Goal: Information Seeking & Learning: Learn about a topic

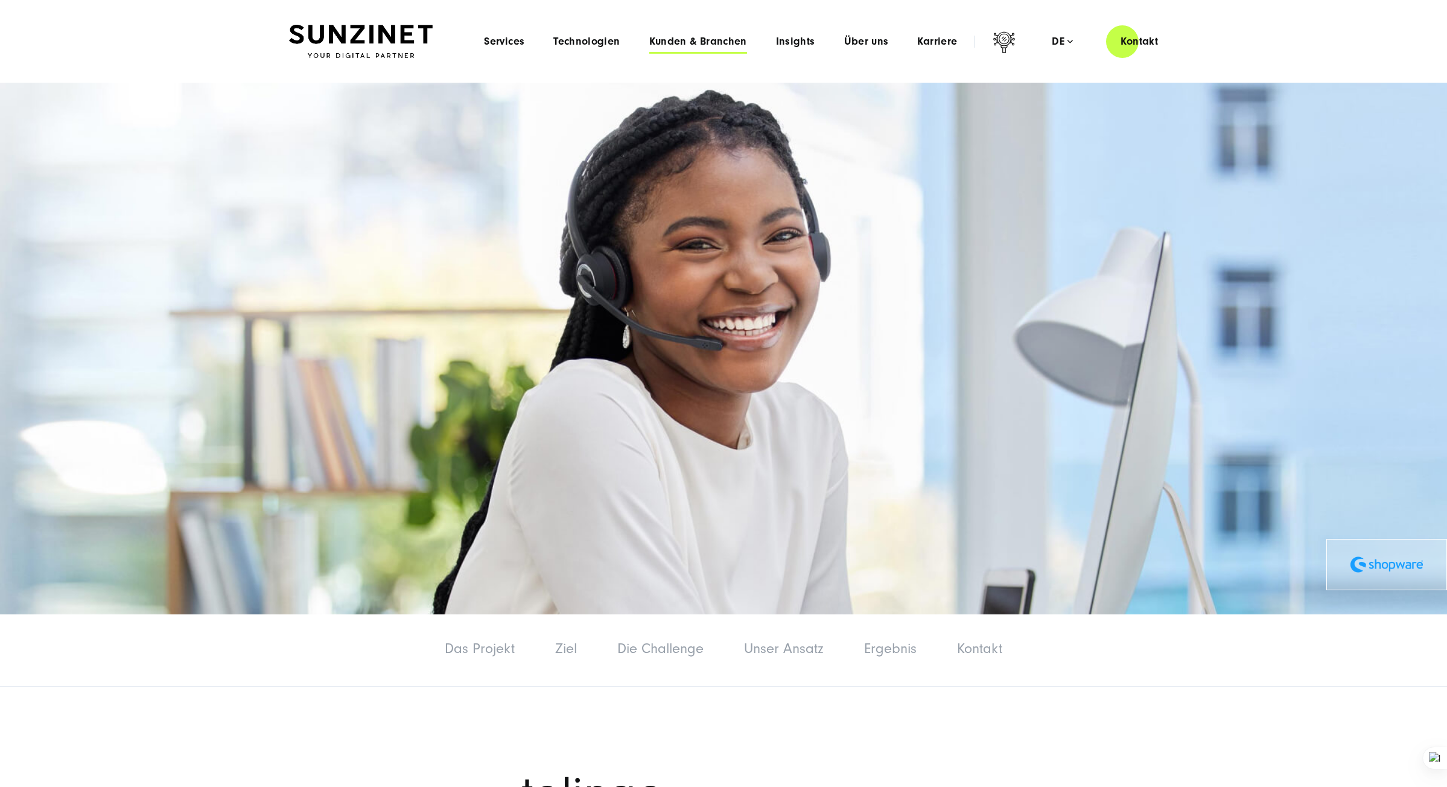
click at [719, 43] on span "Kunden & Branchen" at bounding box center [698, 42] width 98 height 12
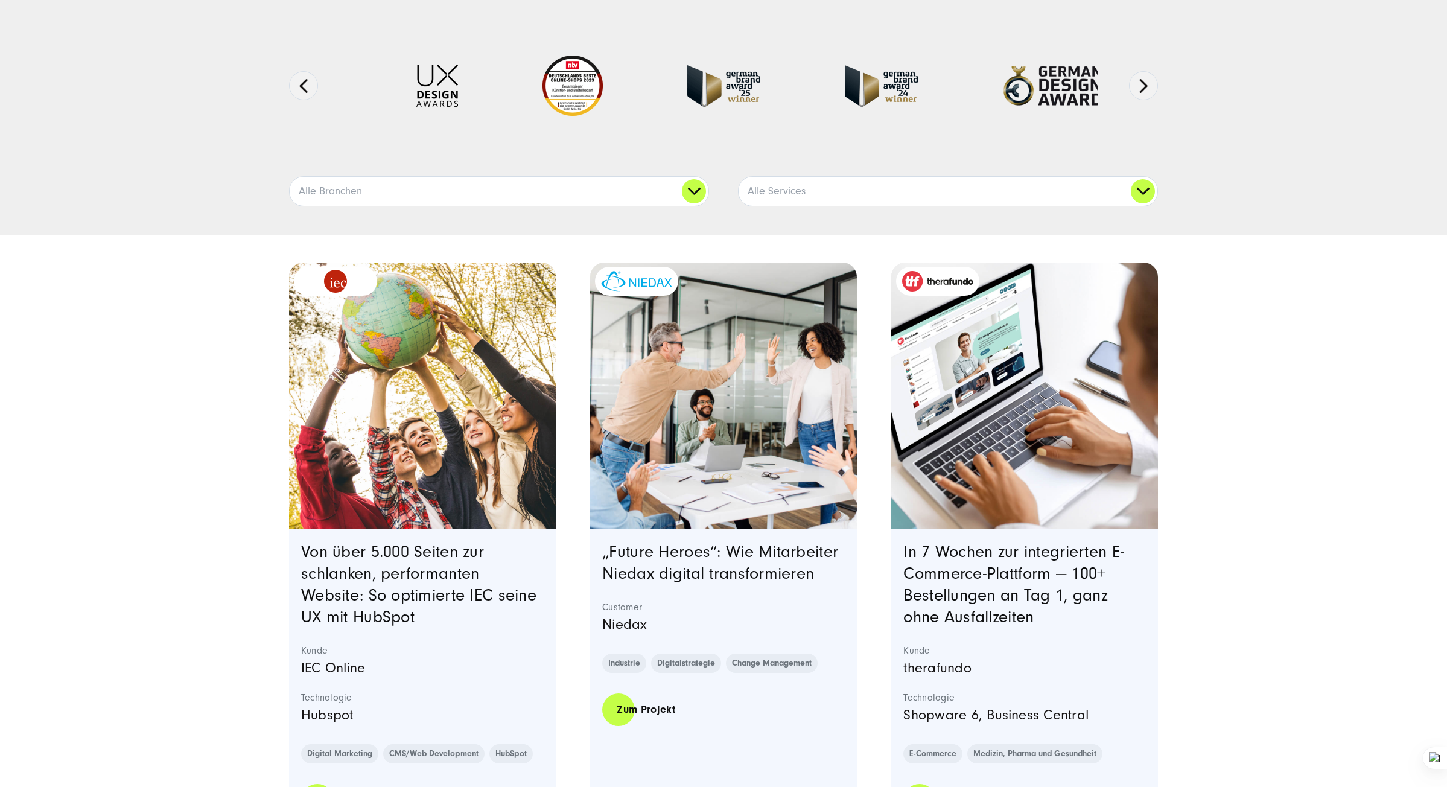
scroll to position [181, 0]
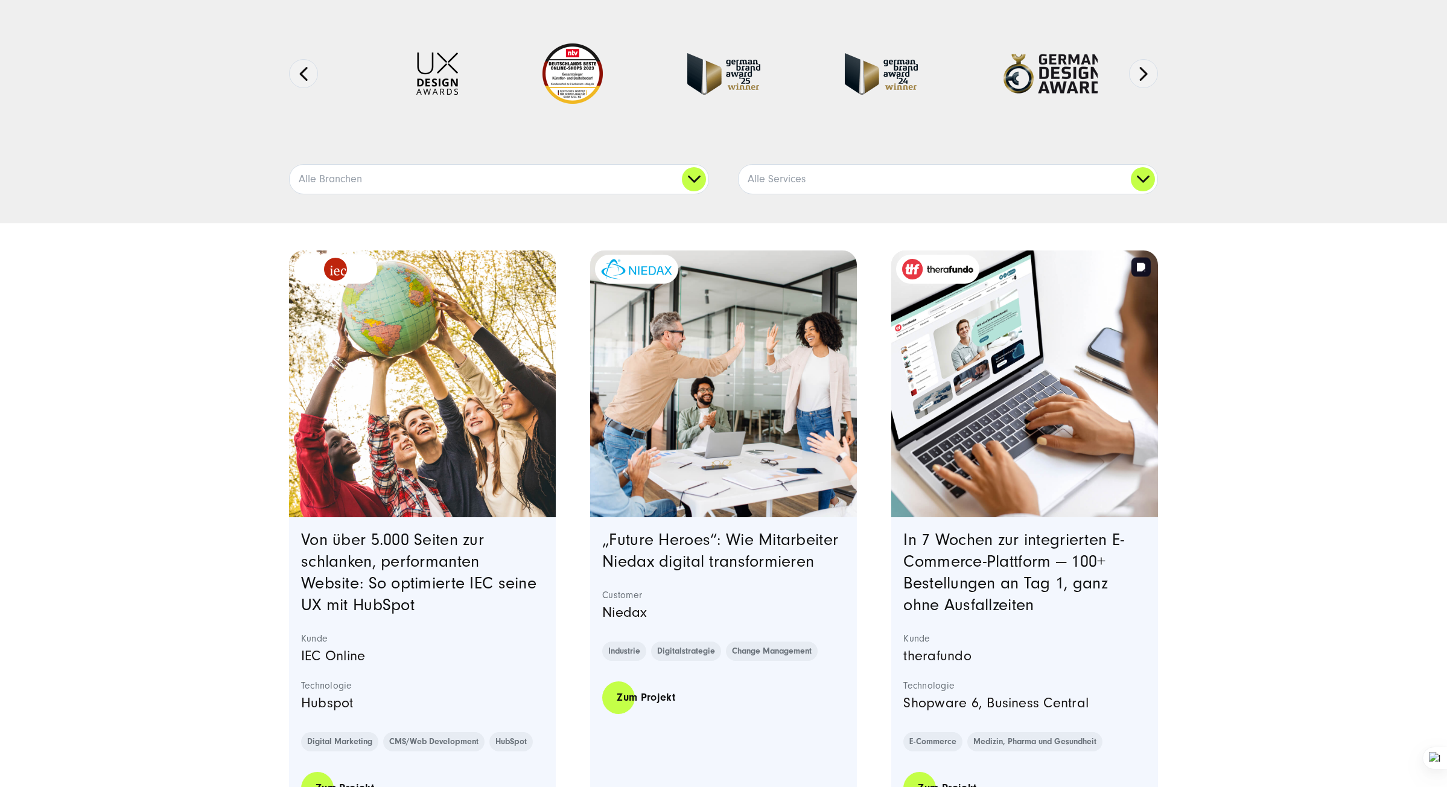
click at [953, 345] on img "Featured image: - Read full post: In 7 Wochen zur integrierten E-Commerce-Platt…" at bounding box center [1025, 384] width 272 height 272
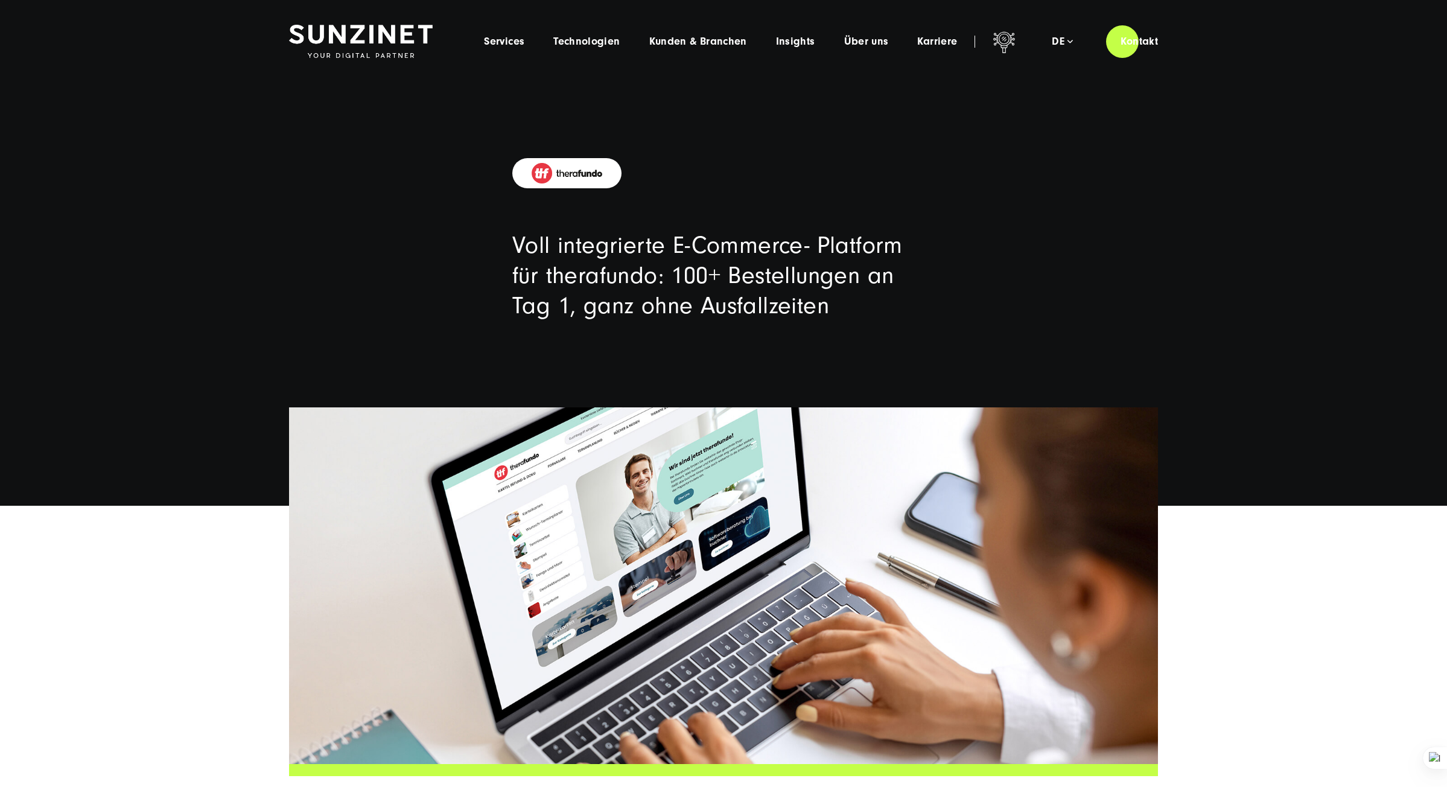
drag, startPoint x: 451, startPoint y: 294, endPoint x: 457, endPoint y: 270, distance: 24.5
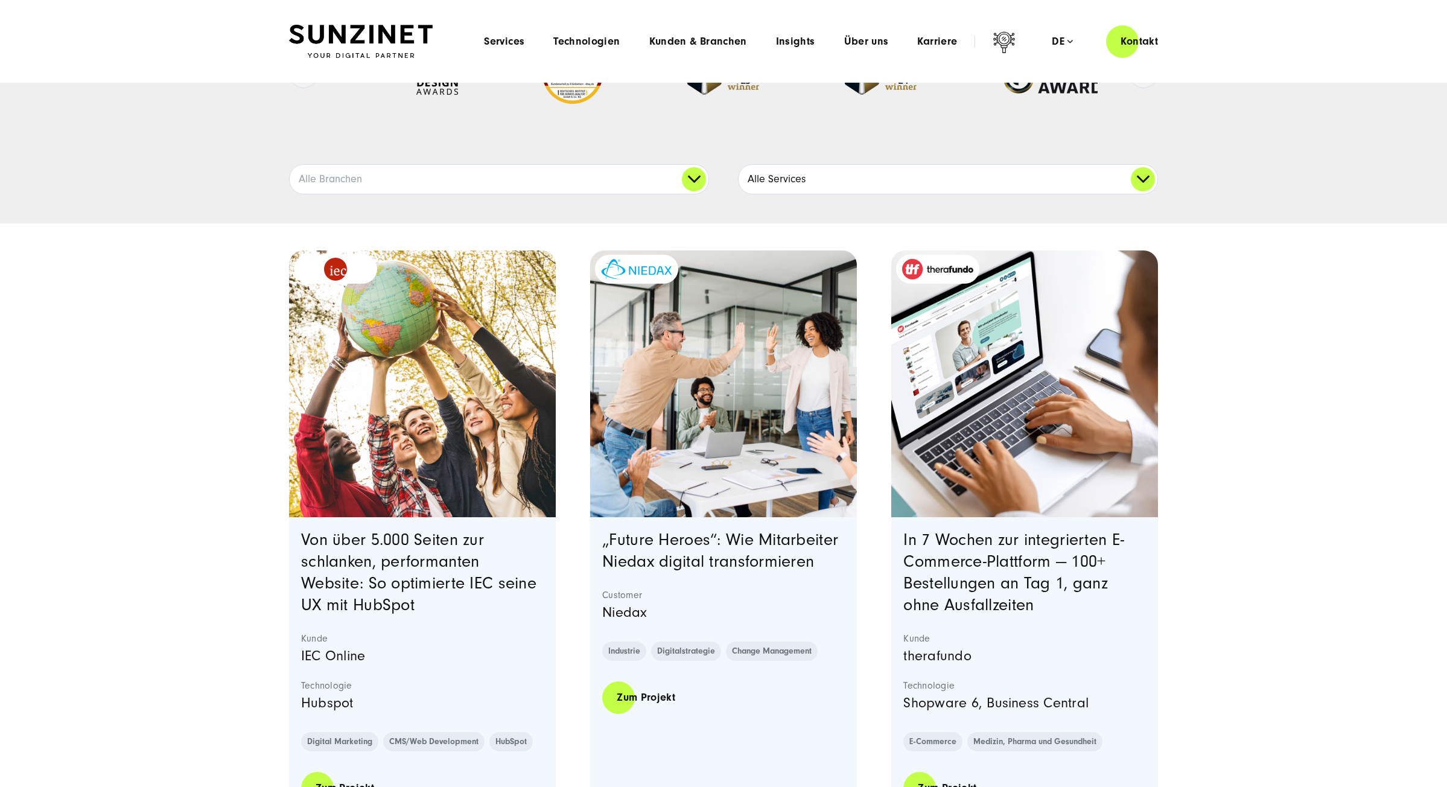
click at [864, 176] on link "Alle Services" at bounding box center [948, 179] width 419 height 29
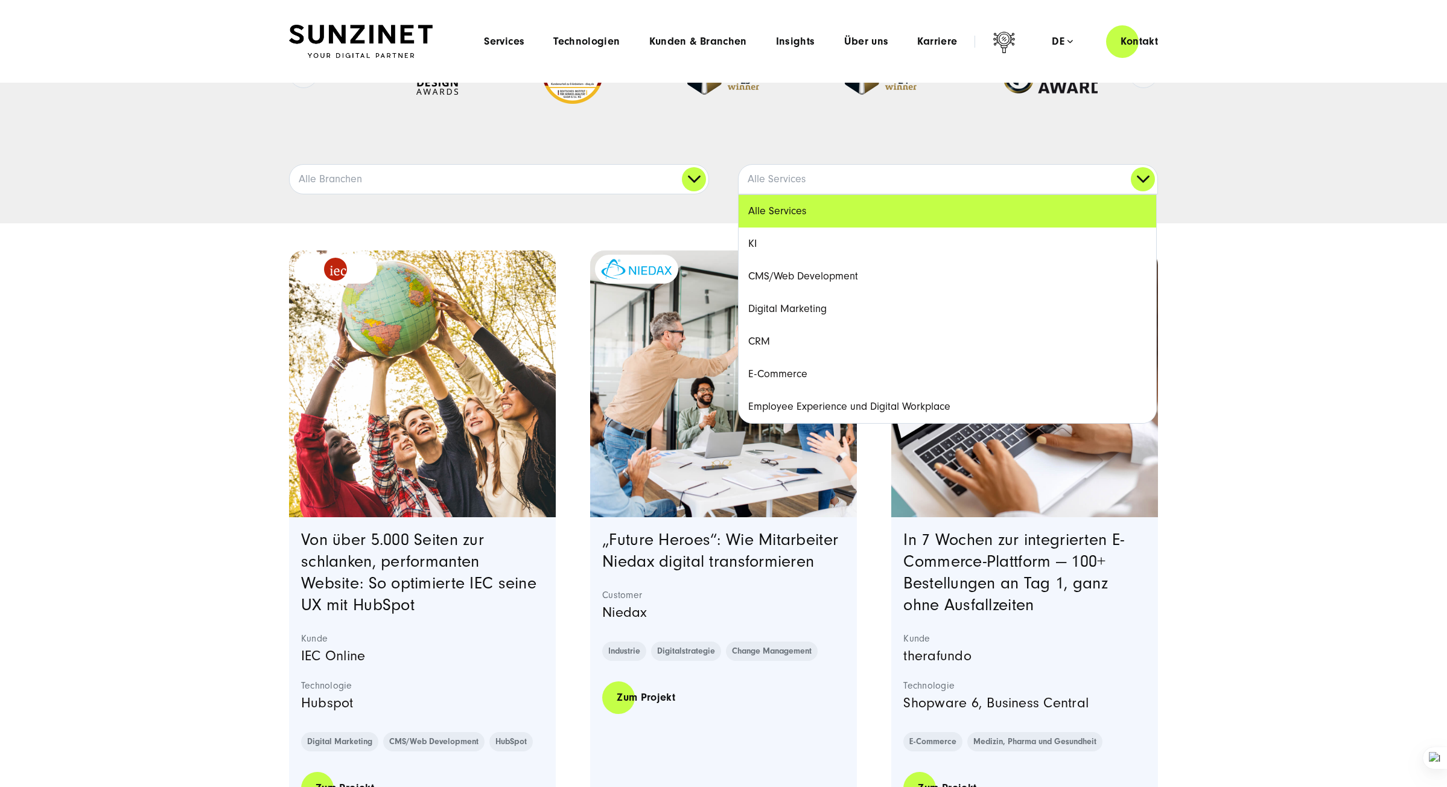
click at [801, 372] on link "E-Commerce" at bounding box center [948, 374] width 418 height 33
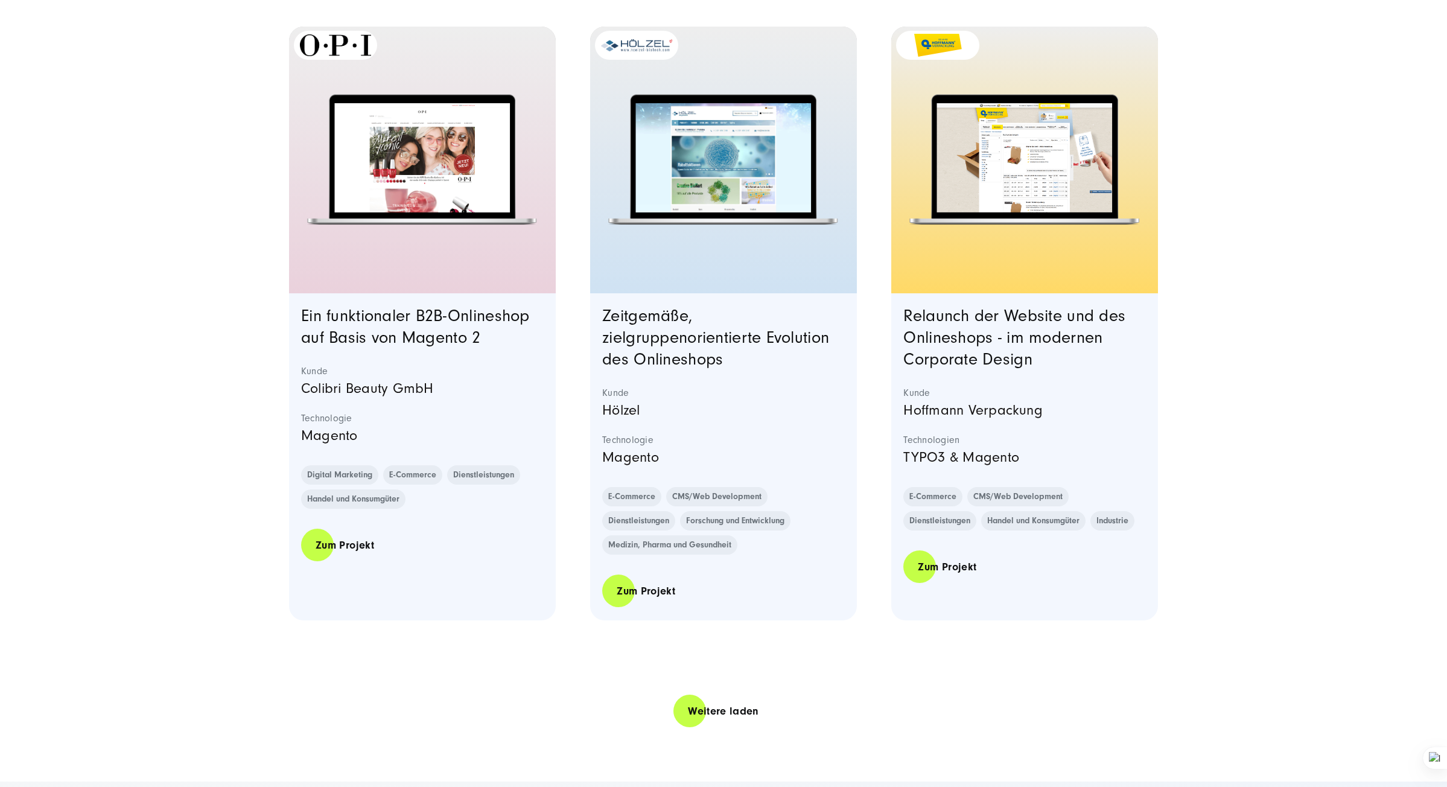
scroll to position [2233, 0]
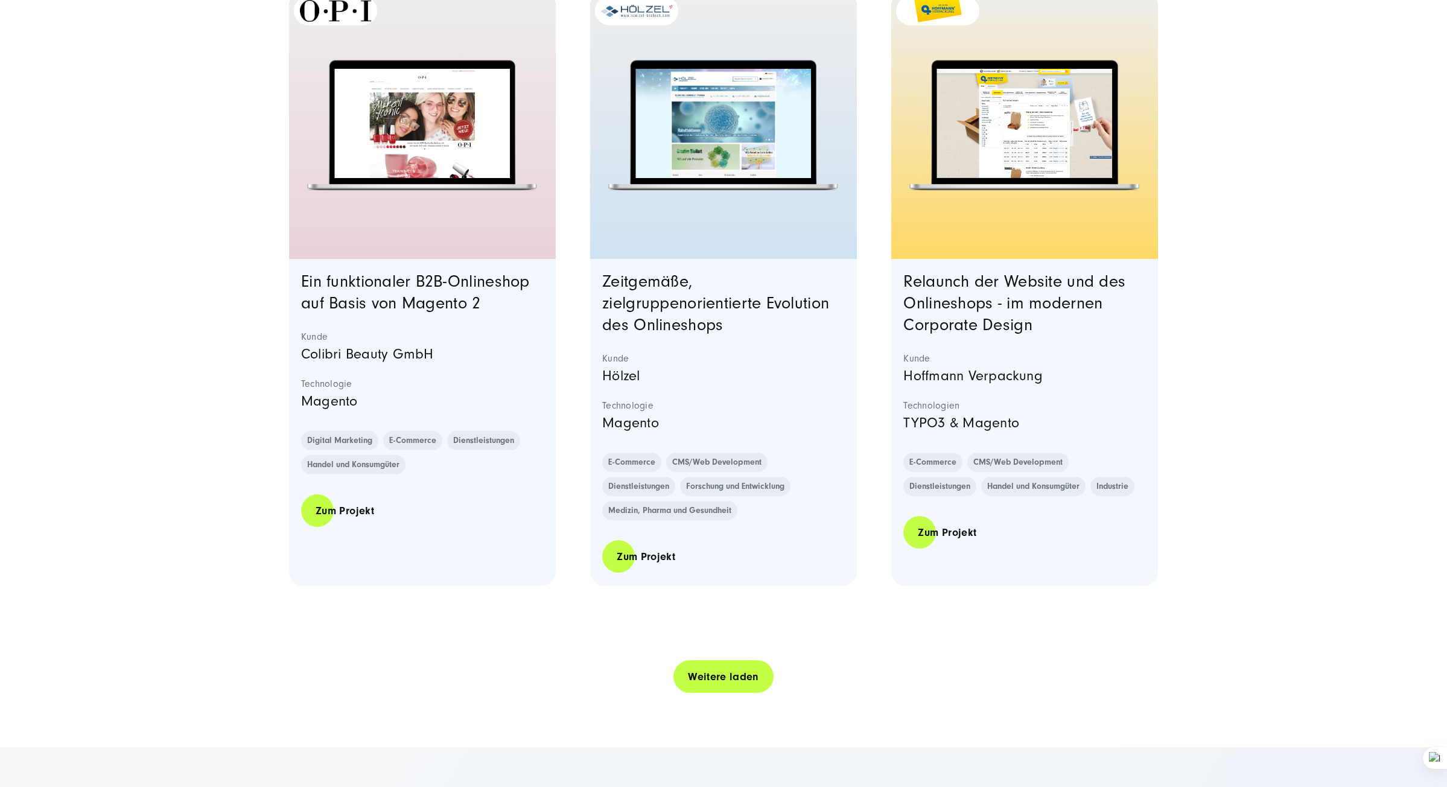
click at [733, 670] on link "Weitere laden" at bounding box center [724, 677] width 100 height 34
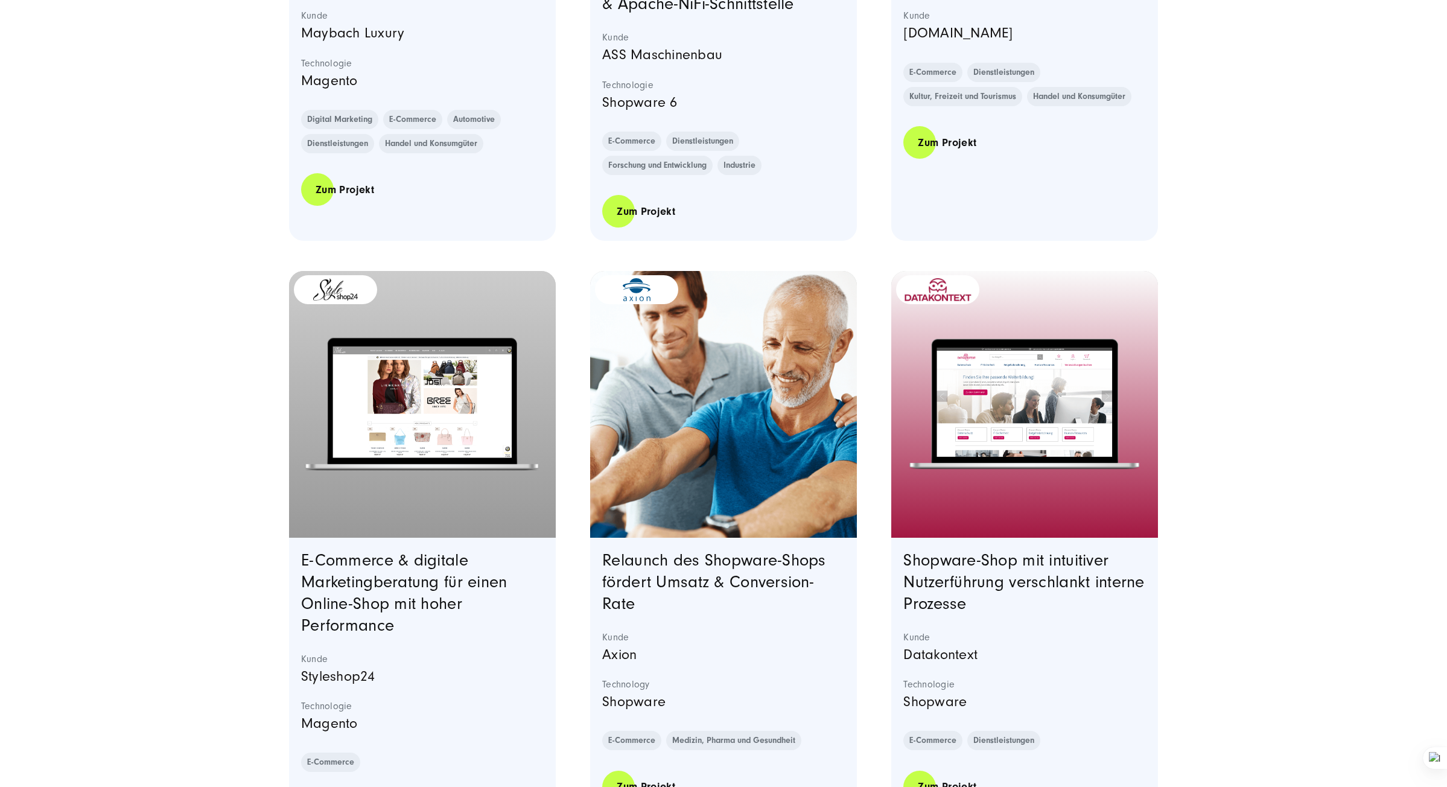
scroll to position [3199, 0]
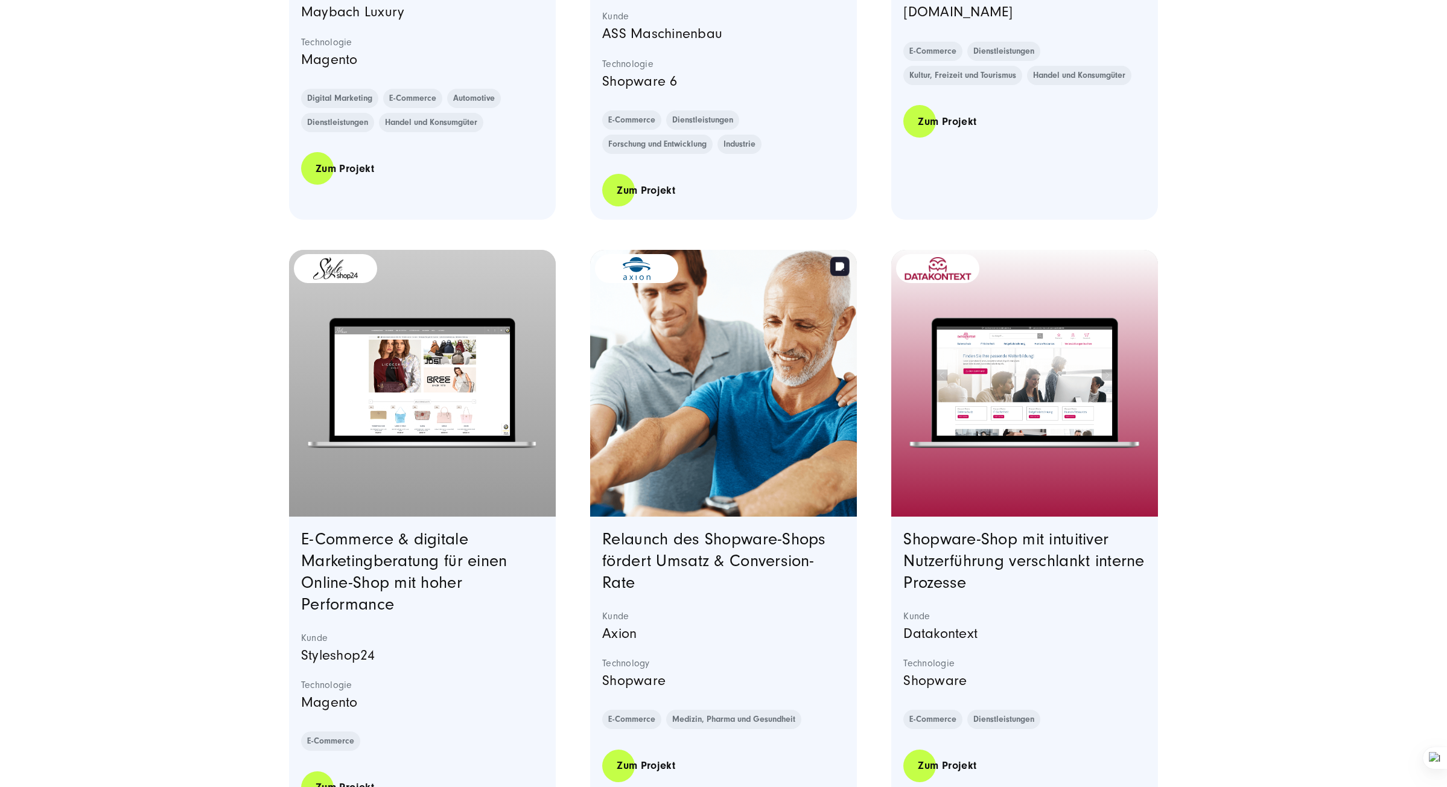
click at [676, 488] on img "Featured image: - Read full post: Axion | Shop relaunch | SUNZINET" at bounding box center [724, 383] width 272 height 272
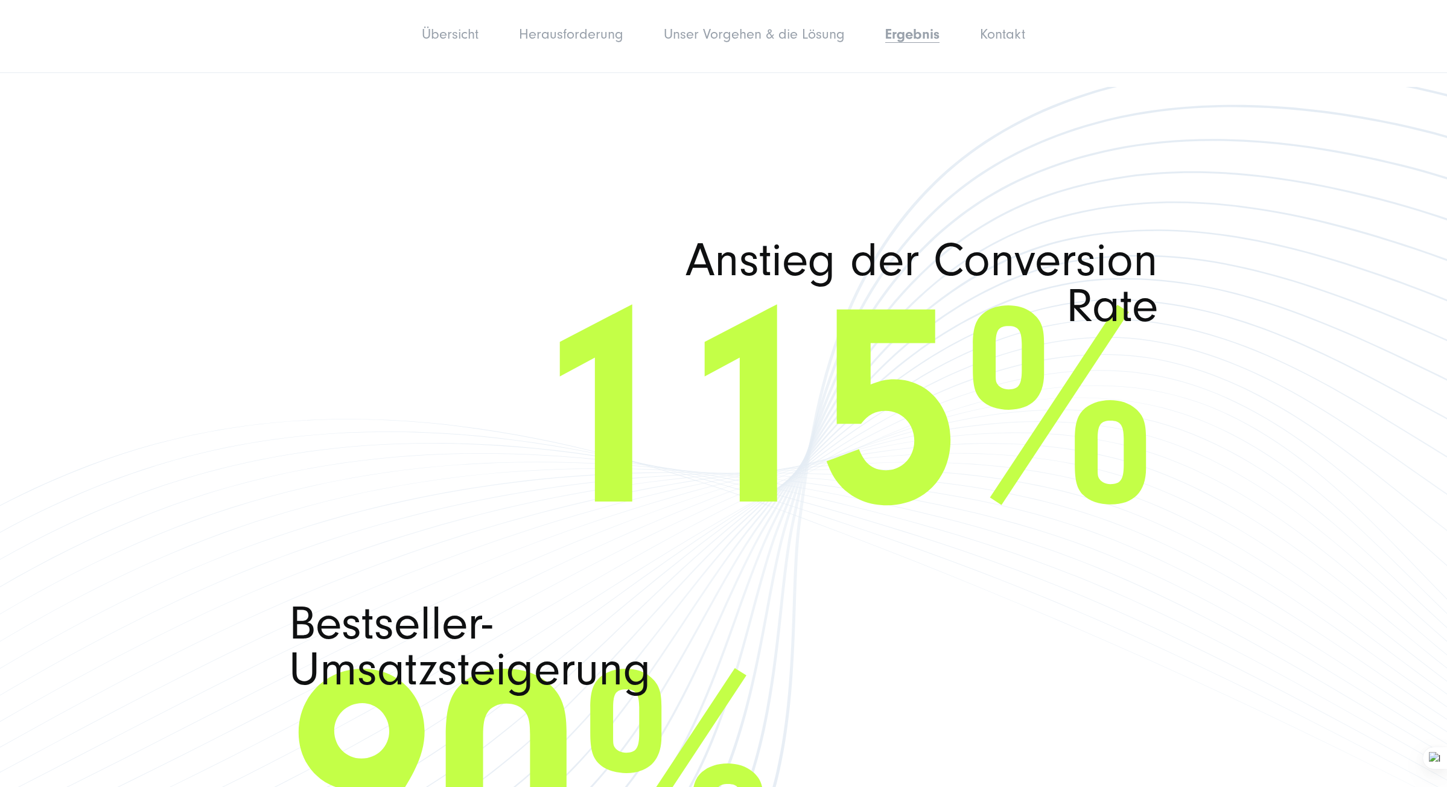
scroll to position [2897, 0]
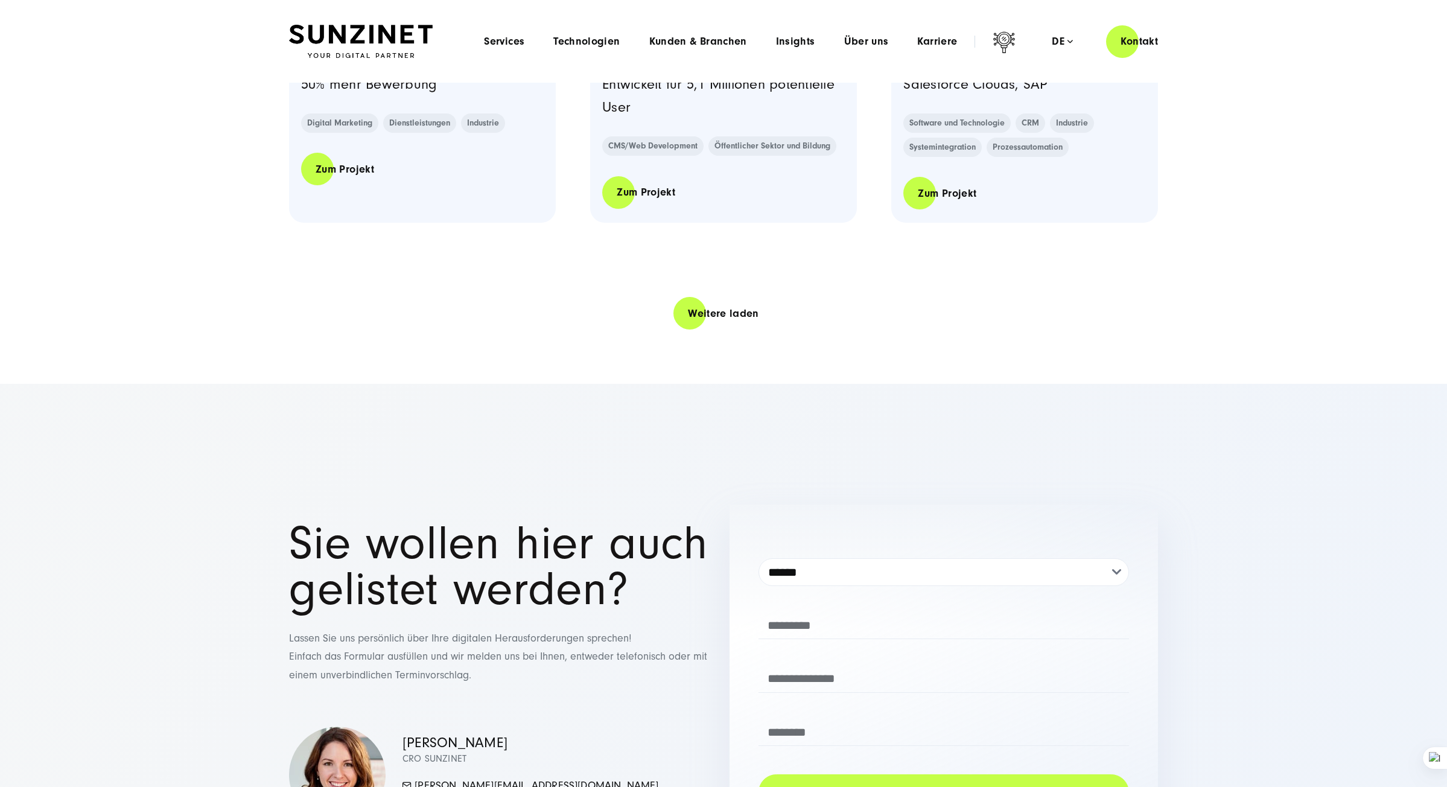
scroll to position [2535, 0]
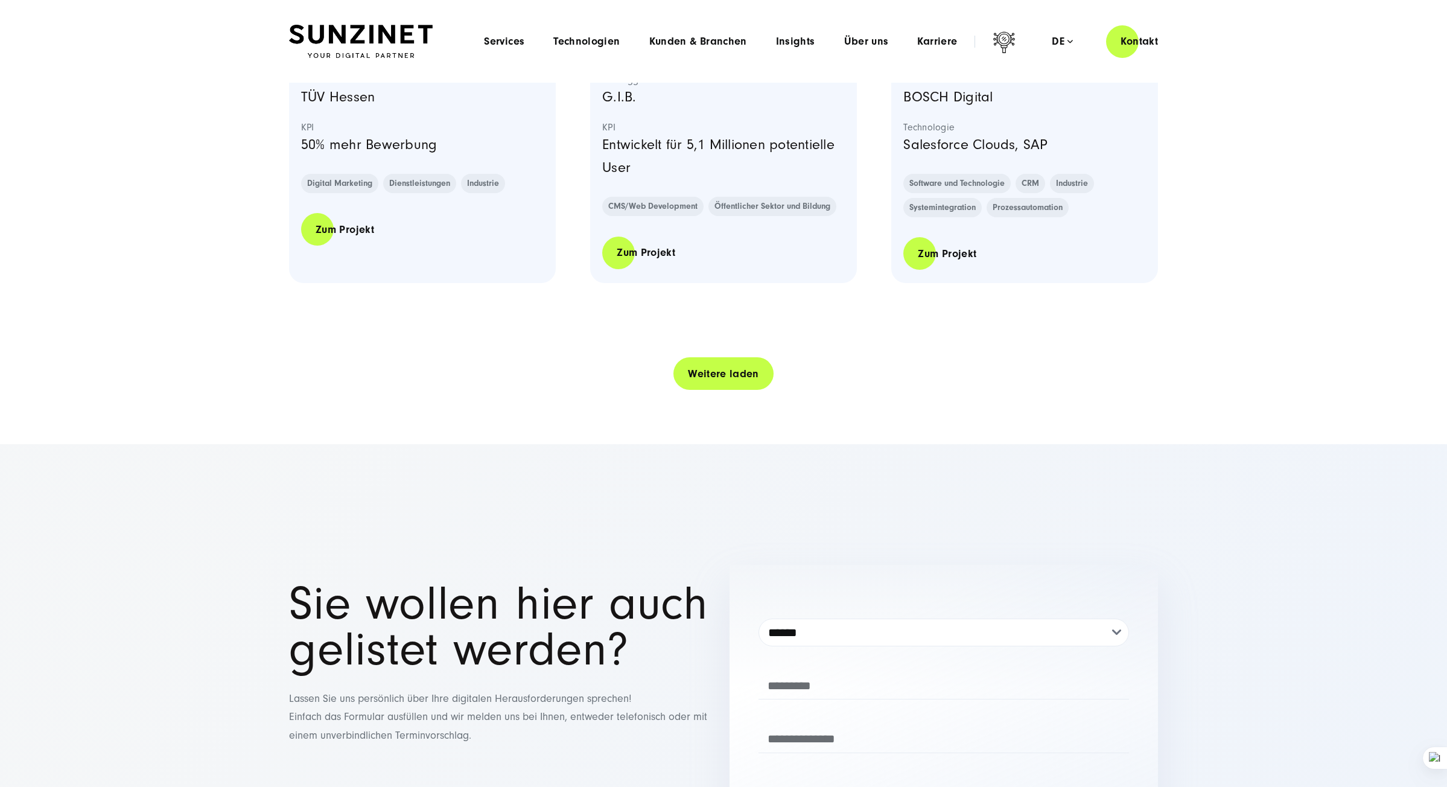
click at [727, 377] on link "Weitere laden" at bounding box center [724, 374] width 100 height 34
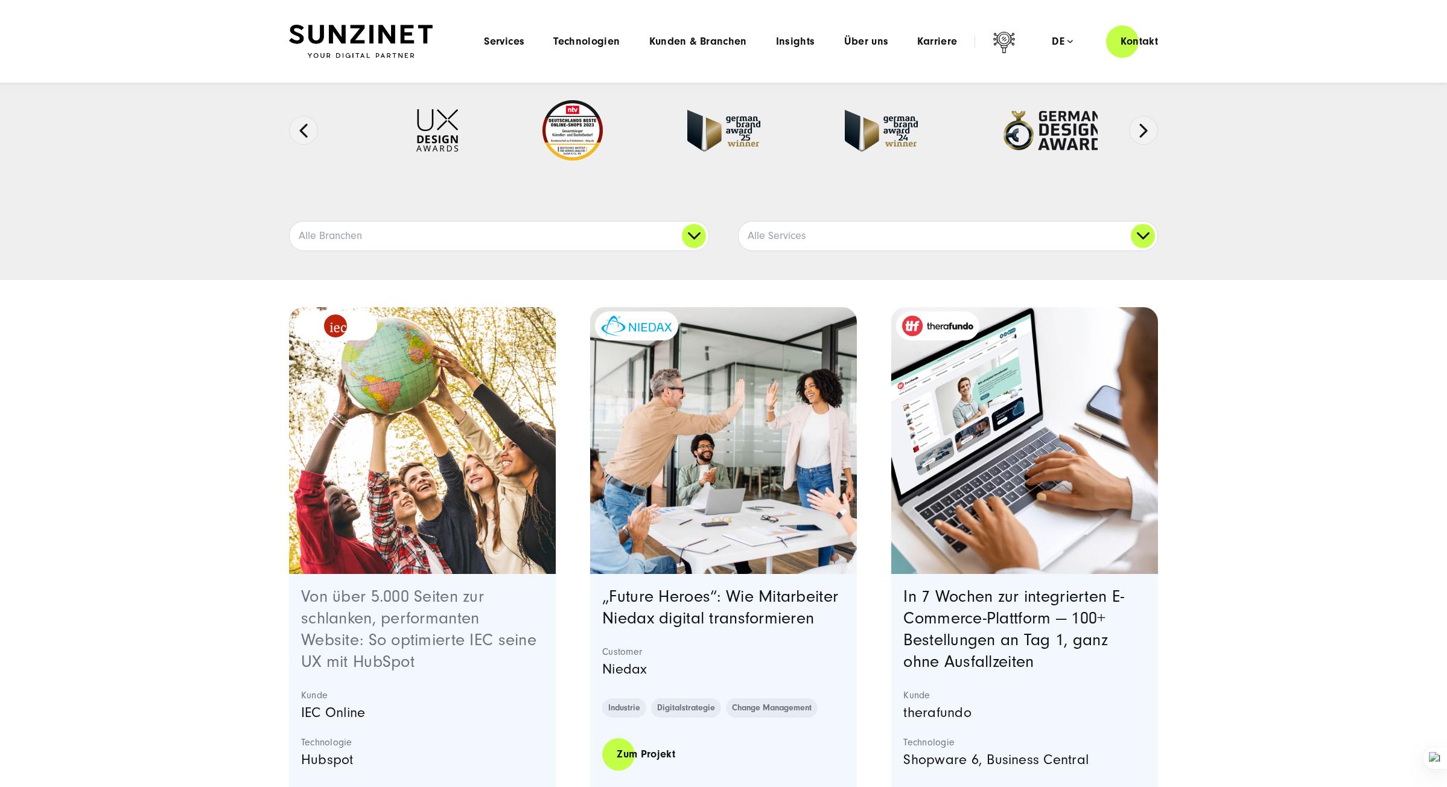
scroll to position [0, 0]
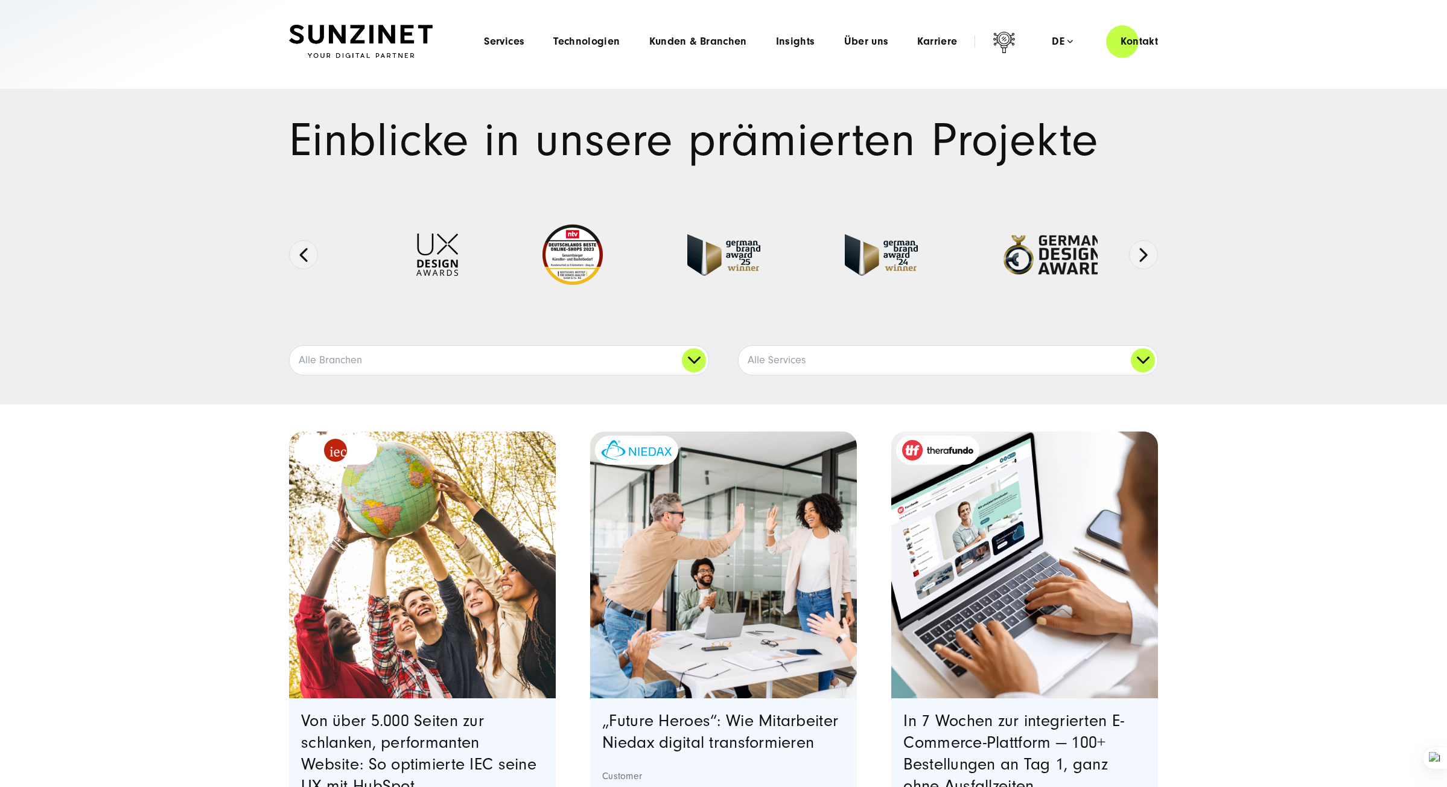
click at [1009, 381] on div "Einblicke in unsere prämierten Projekte Ausgezeichnete Arbeiten:" at bounding box center [723, 247] width 1447 height 316
click at [1011, 369] on link "Alle Services" at bounding box center [948, 360] width 419 height 29
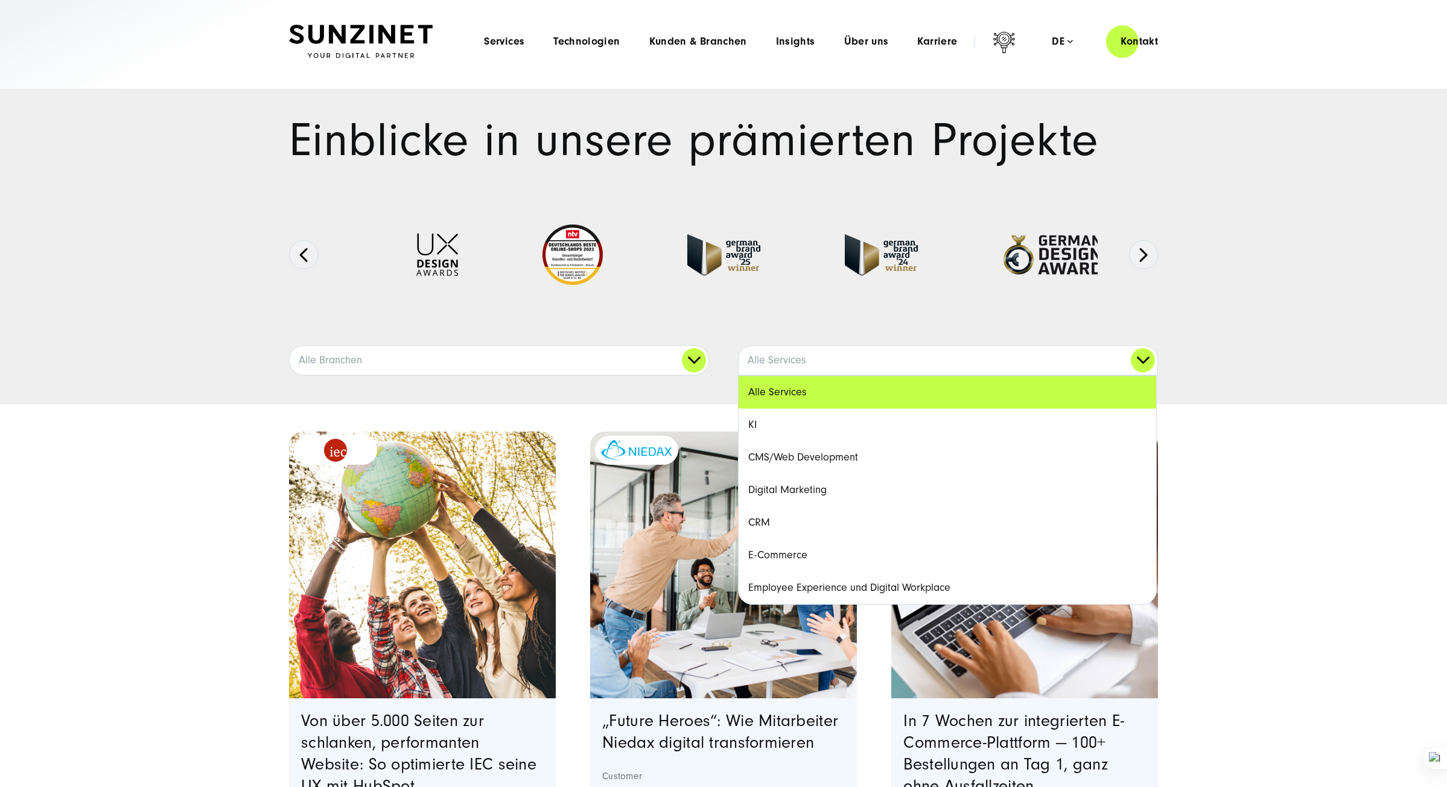
click at [780, 552] on link "E-Commerce" at bounding box center [948, 555] width 418 height 33
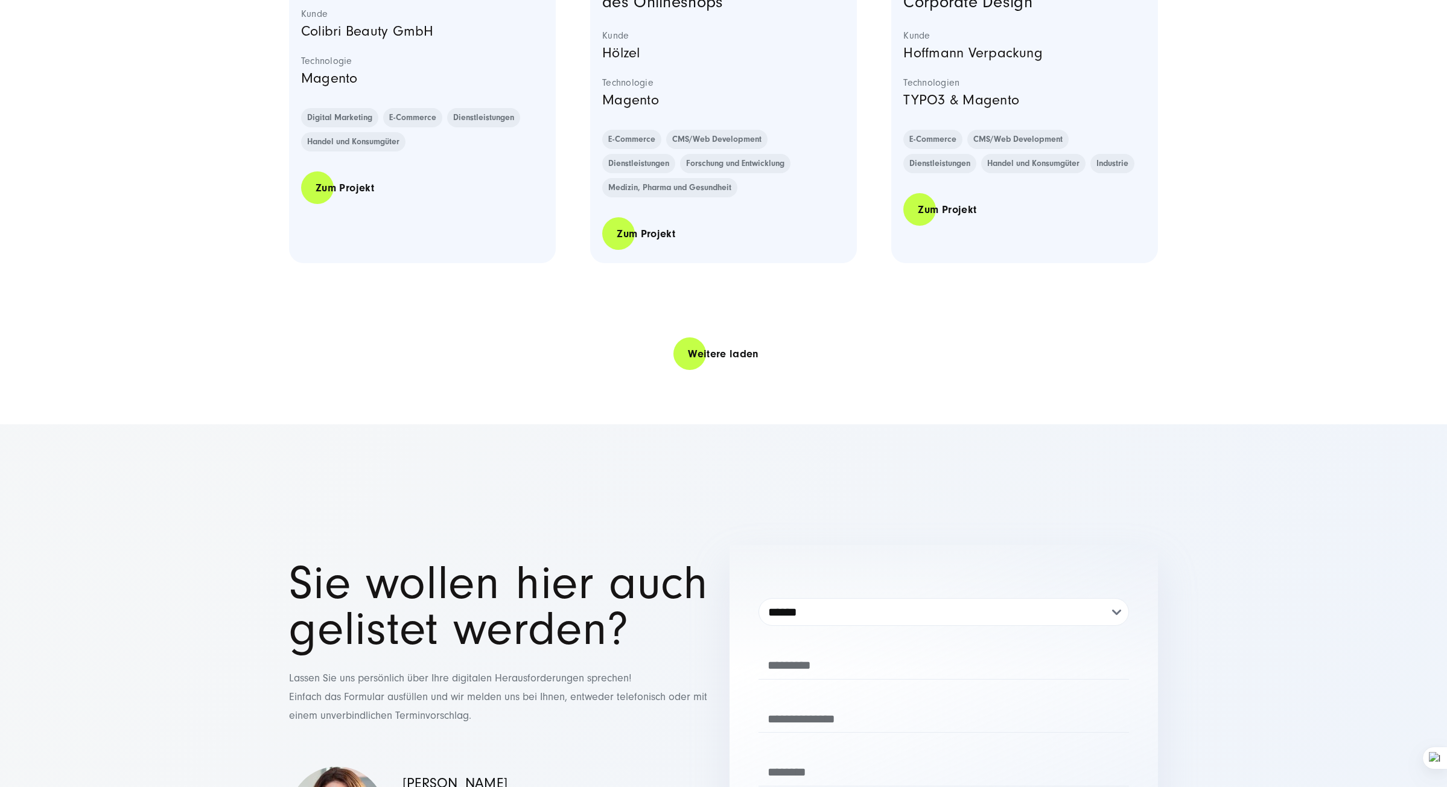
scroll to position [2595, 0]
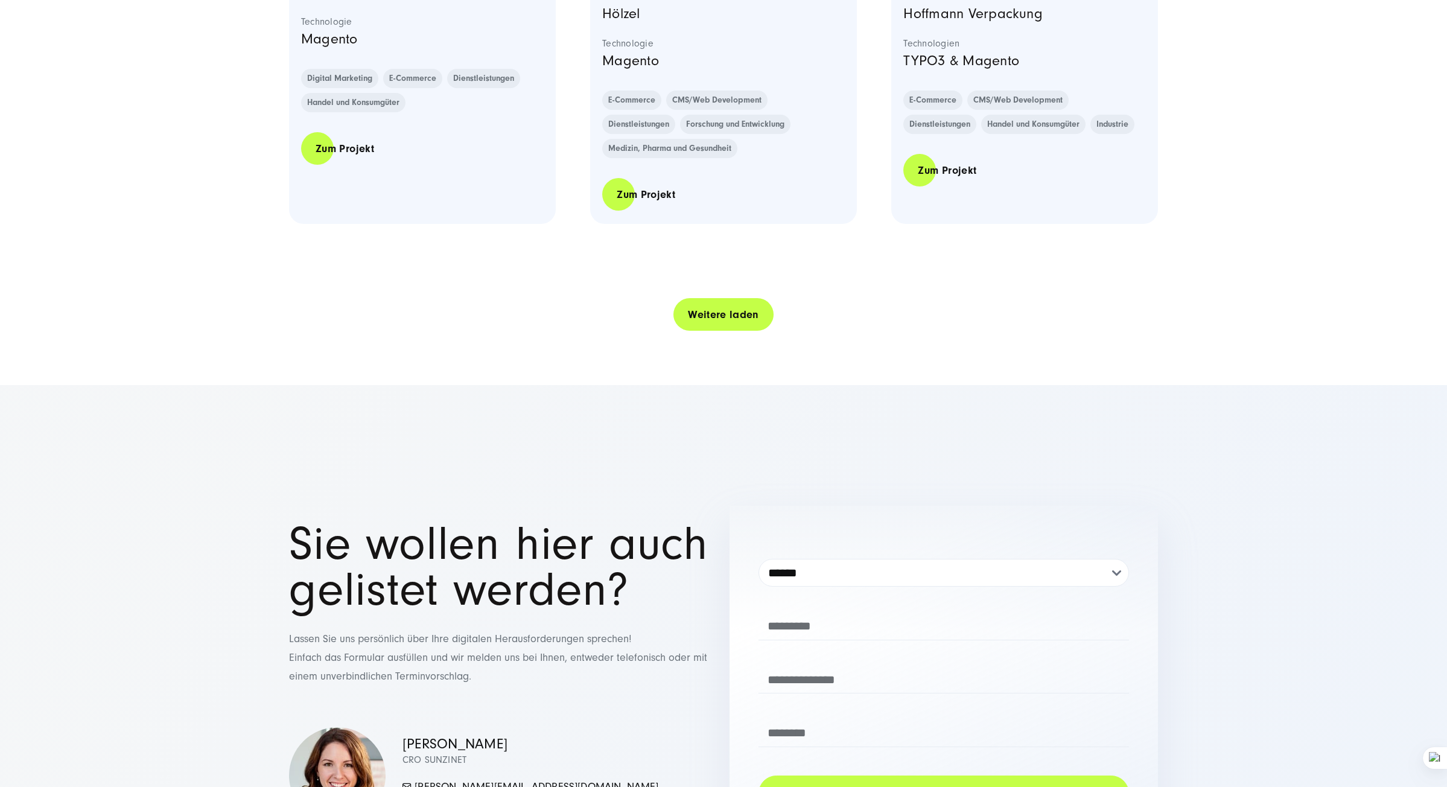
click at [738, 323] on link "Weitere laden" at bounding box center [724, 315] width 100 height 34
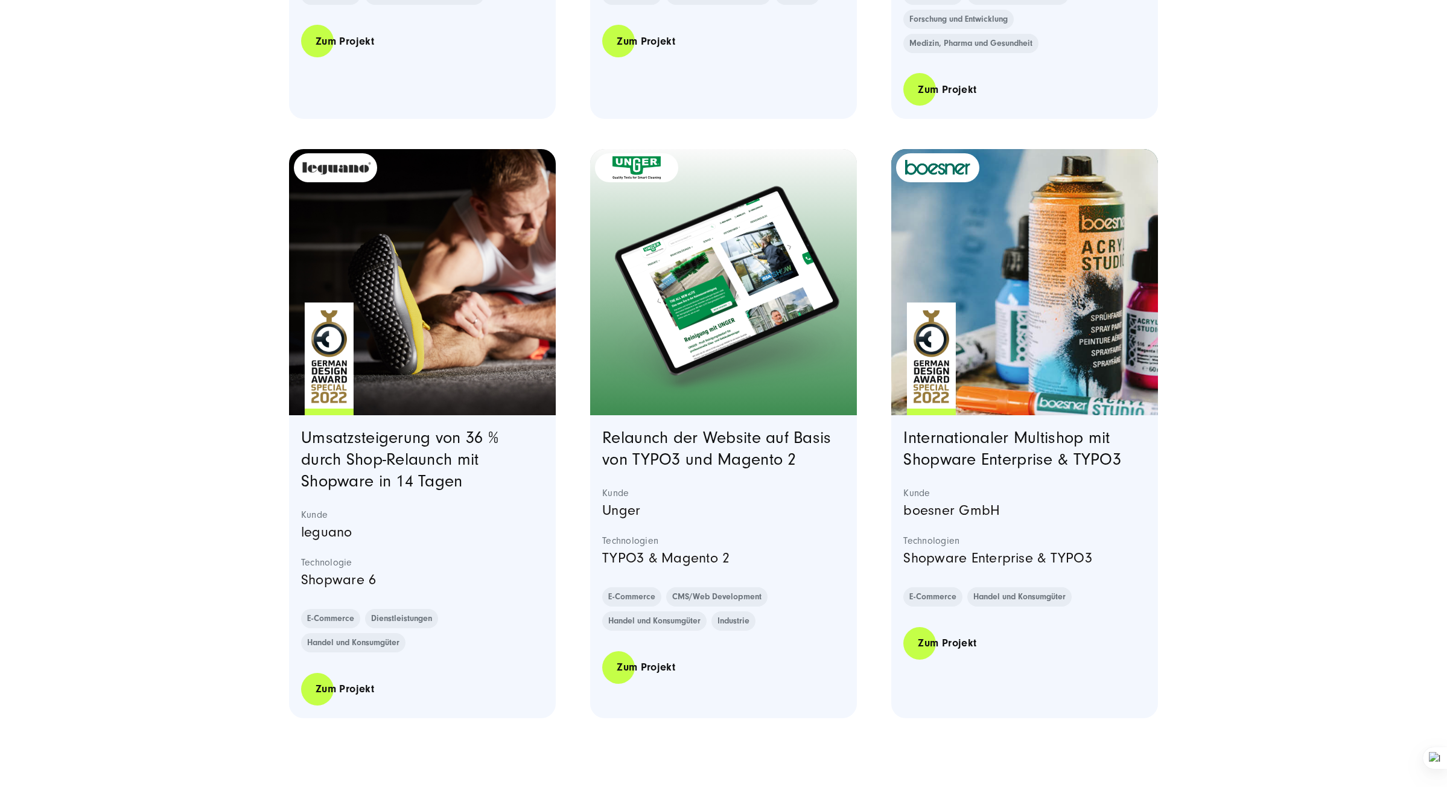
scroll to position [4647, 0]
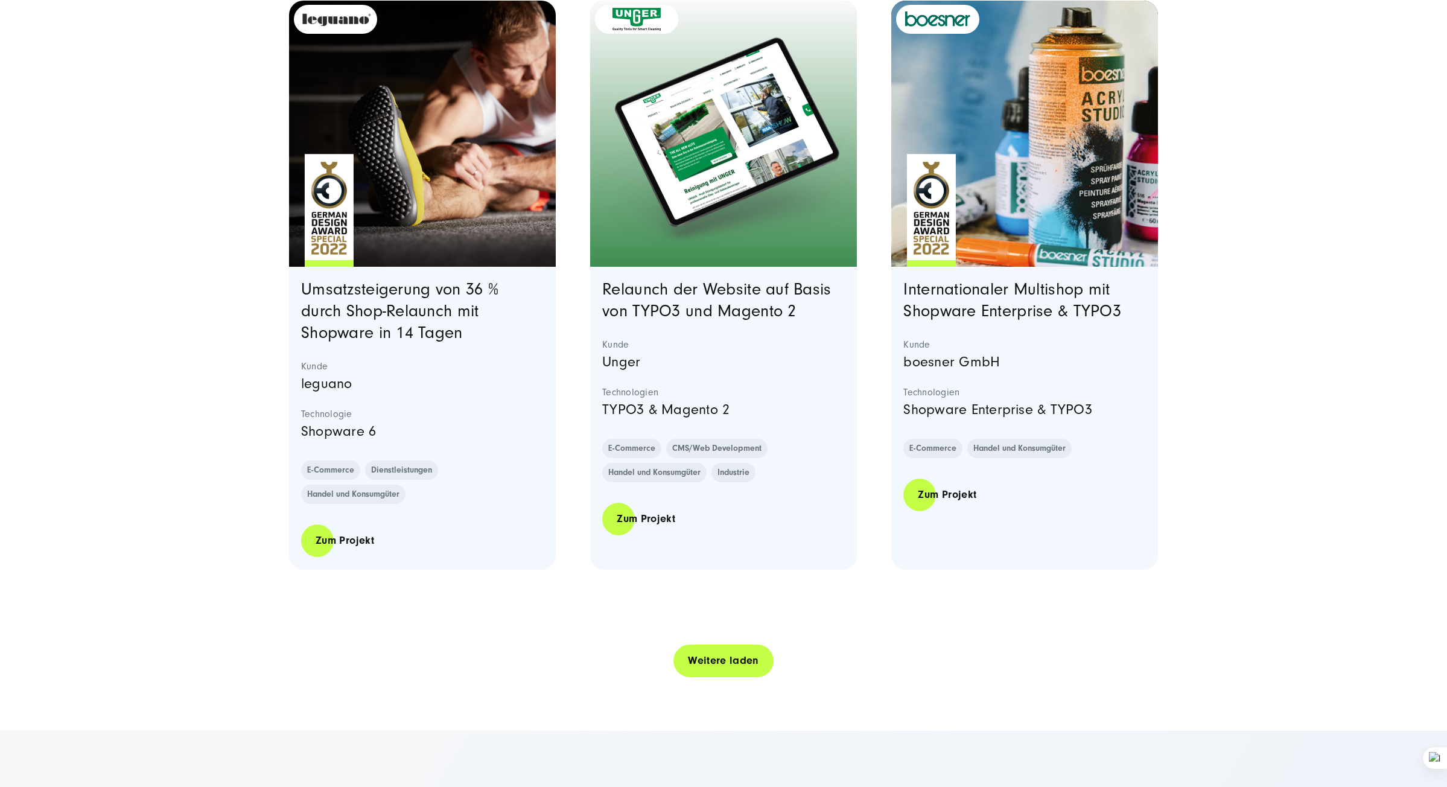
click at [744, 676] on link "Weitere laden" at bounding box center [724, 660] width 100 height 34
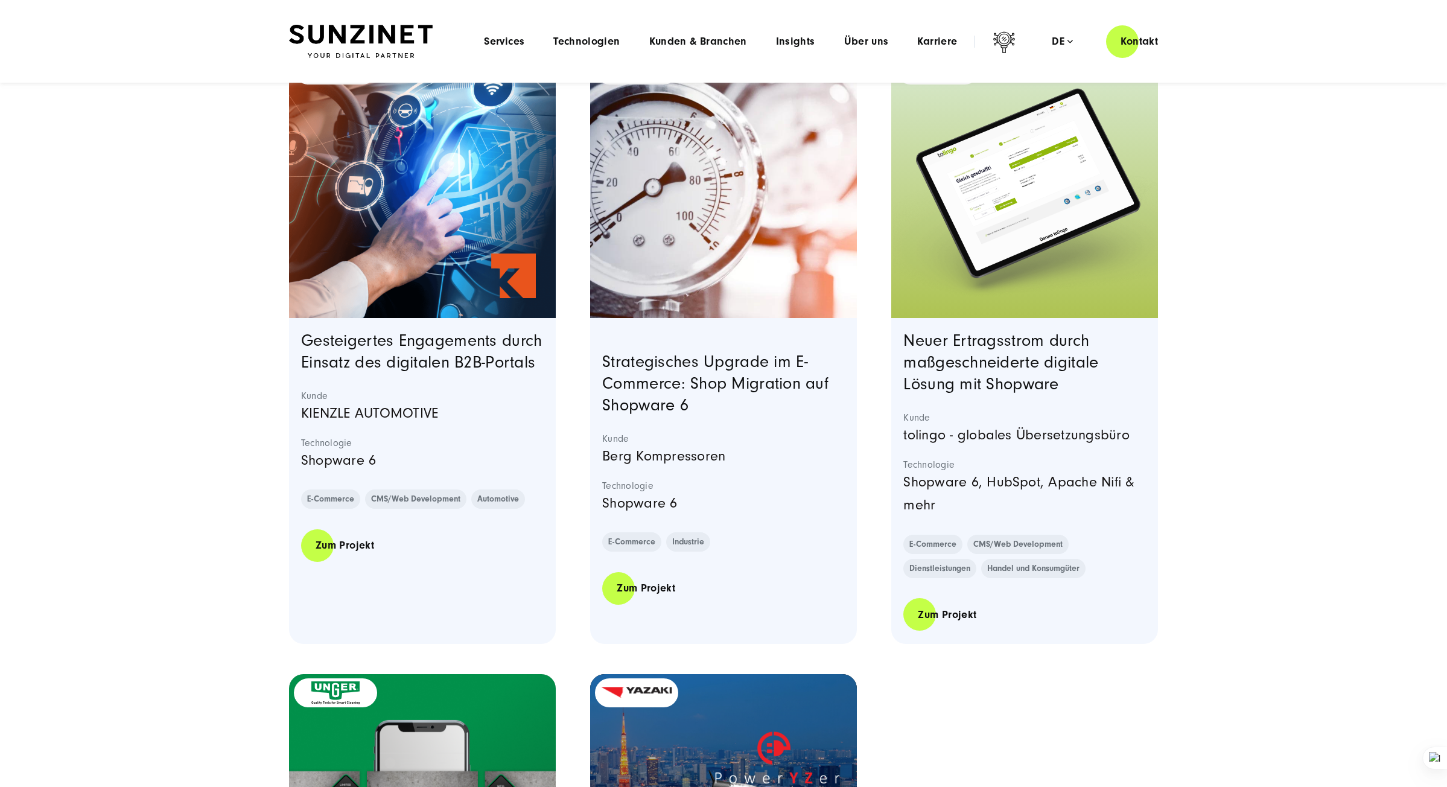
scroll to position [5191, 0]
